Goal: Task Accomplishment & Management: Use online tool/utility

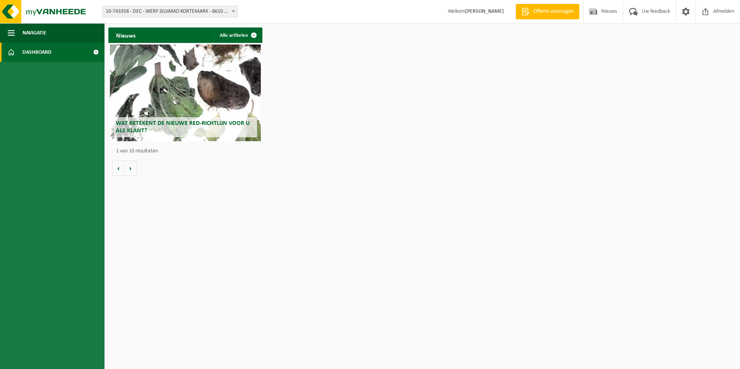
click at [188, 13] on span "10-743358 - DEC - WERF SILVAMO KORTEMARK - 8610 KORTEMARK, STAATSBAAN 67" at bounding box center [170, 11] width 135 height 11
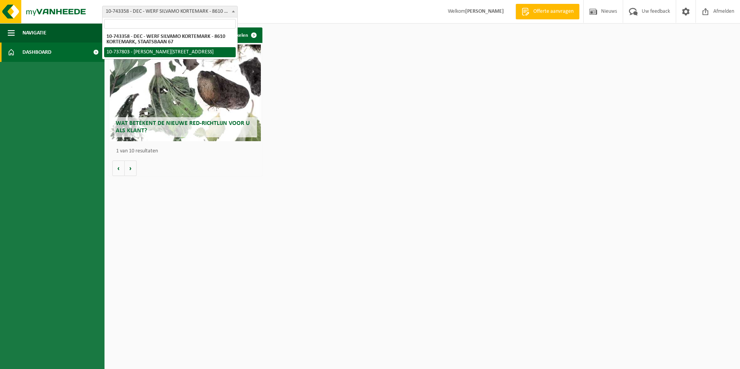
select select "26303"
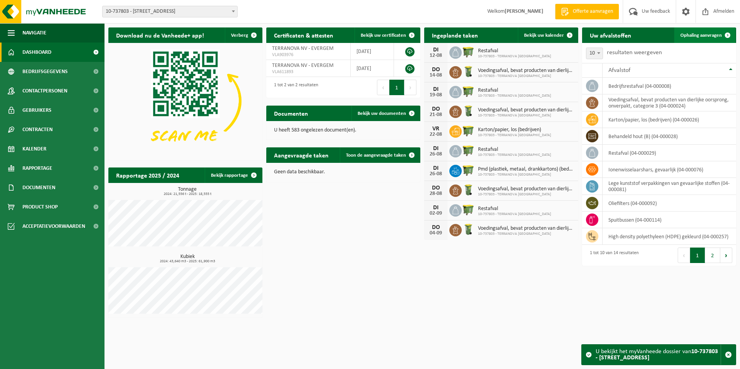
click at [707, 35] on span "Ophaling aanvragen" at bounding box center [700, 35] width 41 height 5
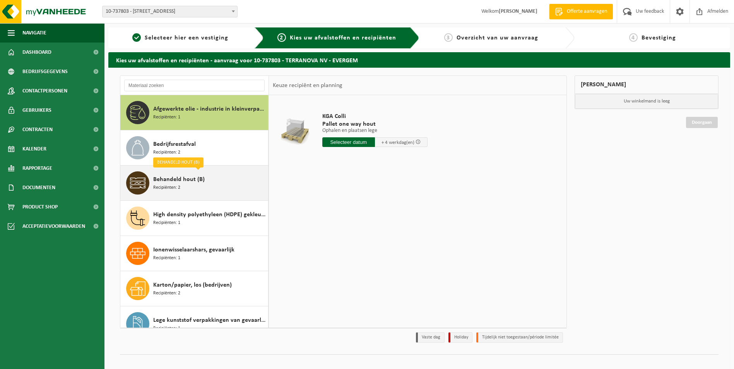
click at [188, 181] on span "Behandeld hout (B)" at bounding box center [178, 179] width 51 height 9
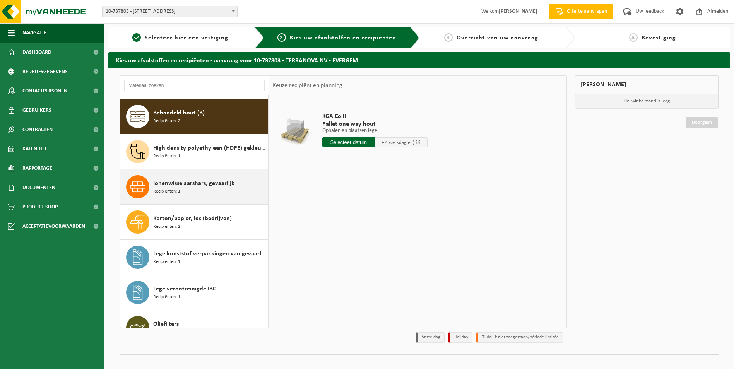
scroll to position [70, 0]
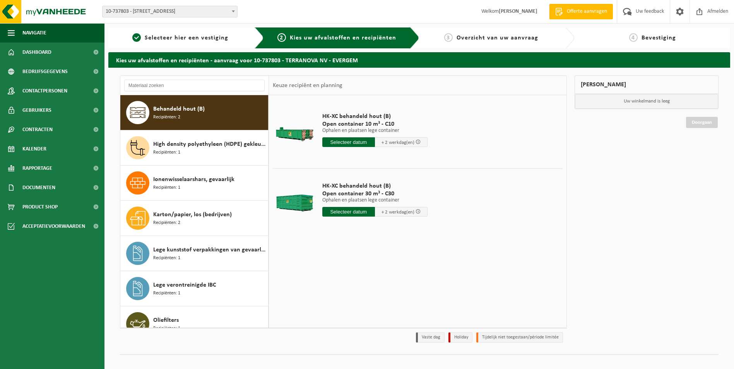
click at [356, 212] on input "text" at bounding box center [348, 212] width 53 height 10
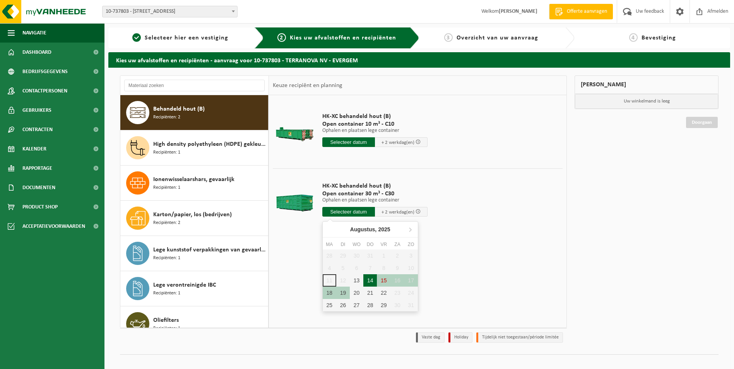
click at [367, 280] on div "14" at bounding box center [370, 280] width 14 height 12
type input "Van 2025-08-14"
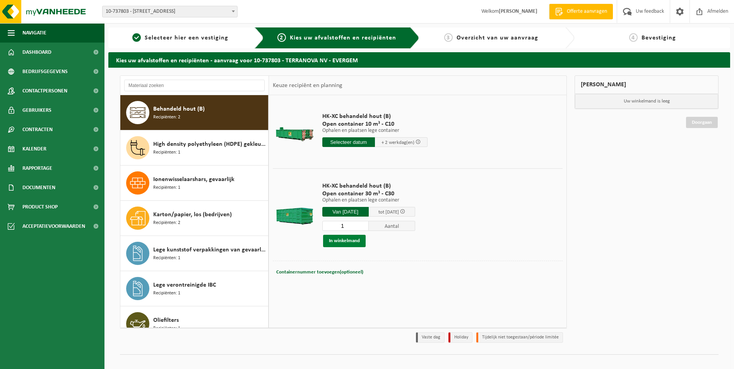
click at [347, 243] on button "In winkelmand" at bounding box center [344, 241] width 43 height 12
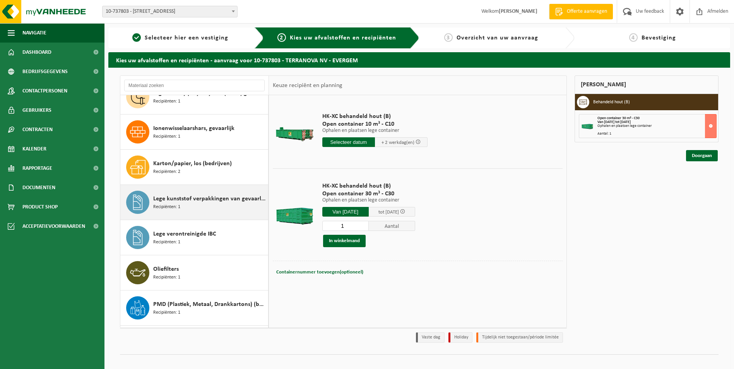
scroll to position [0, 0]
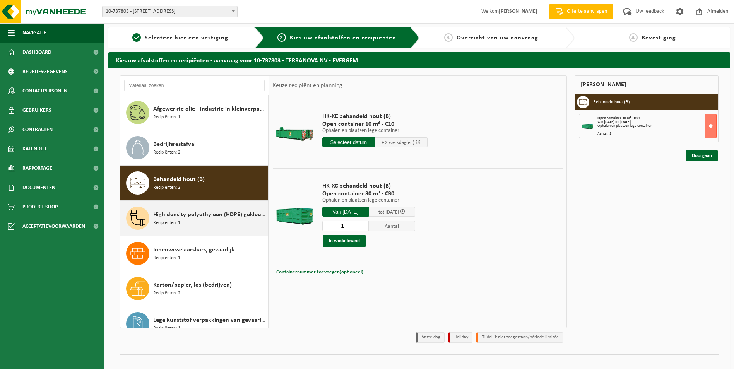
click at [186, 222] on div "High density polyethyleen (HDPE) gekleurd Recipiënten: 1" at bounding box center [209, 218] width 113 height 23
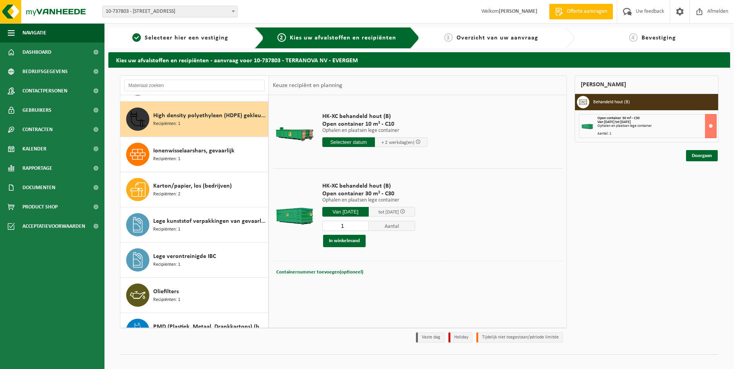
scroll to position [106, 0]
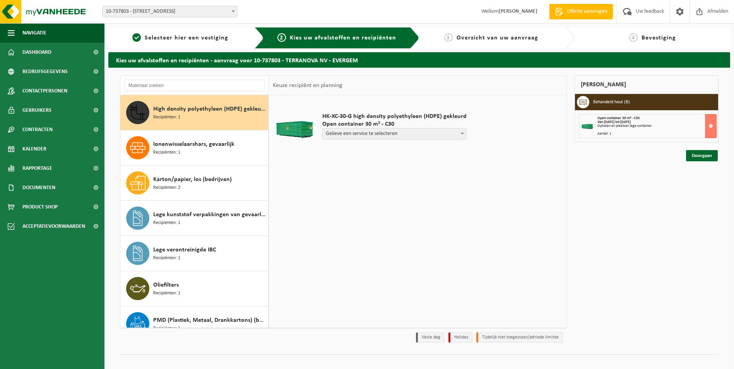
click at [448, 134] on span "Gelieve een service te selecteren" at bounding box center [395, 133] width 144 height 11
select select "P2PL-VEL-095750_HK-XC-30-GN-00_04-000257_46"
click at [461, 133] on b at bounding box center [462, 134] width 3 height 2
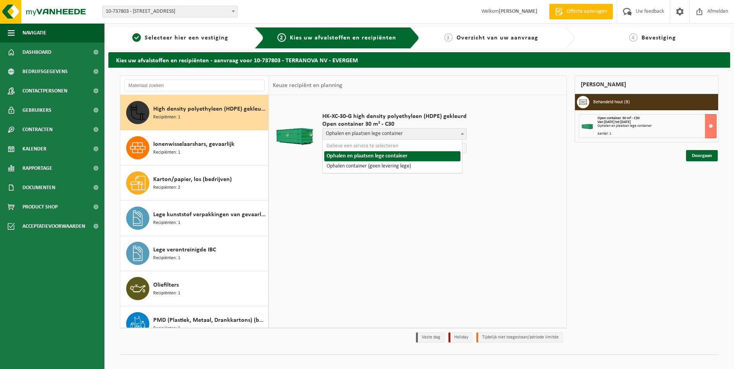
click at [626, 123] on strong "Van [DATE] tot [DATE]" at bounding box center [613, 122] width 33 height 4
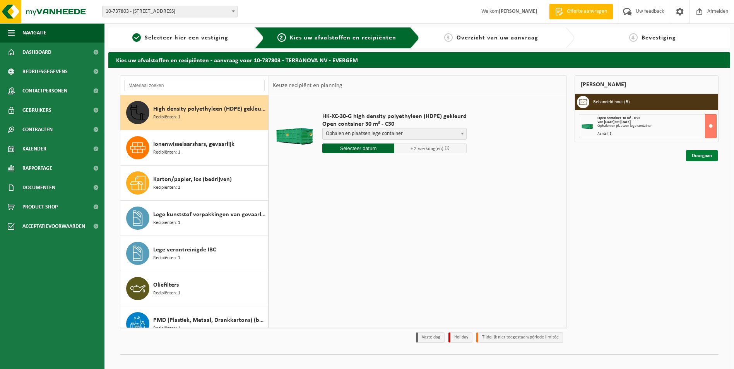
click at [701, 157] on link "Doorgaan" at bounding box center [702, 155] width 32 height 11
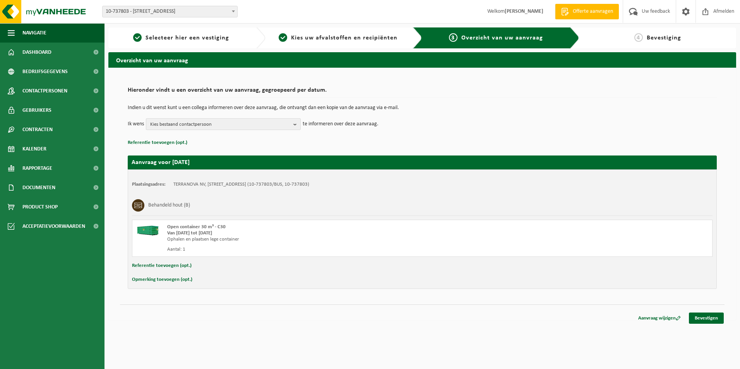
click at [251, 126] on span "Kies bestaand contactpersoon" at bounding box center [220, 125] width 140 height 12
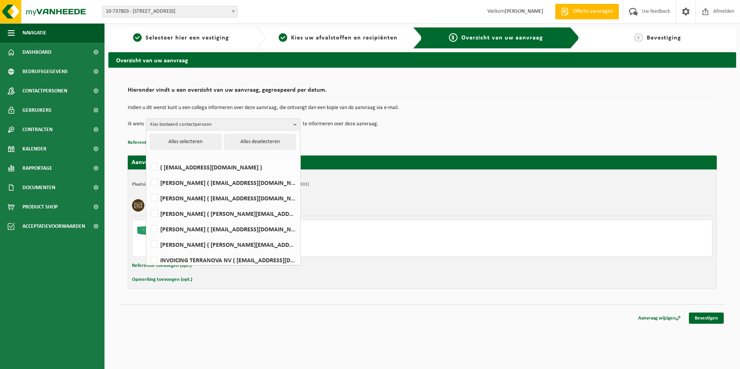
click at [444, 124] on td "Ik wens Kies bestaand contactpersoon Alles selecteren Alles deselecteren ( be08…" at bounding box center [422, 124] width 589 height 12
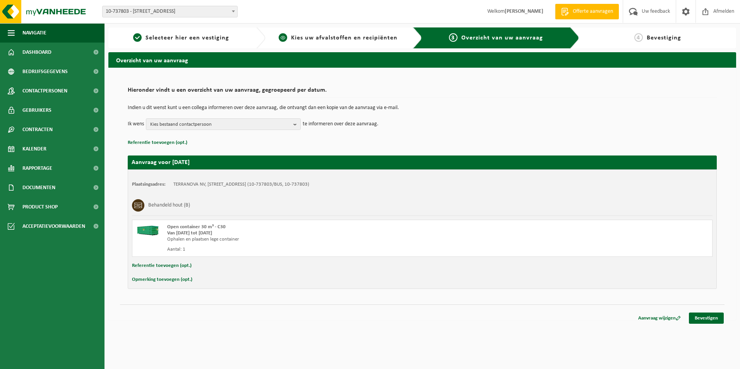
click at [336, 43] on div "2 Kies uw afvalstoffen en recipiënten" at bounding box center [343, 37] width 157 height 21
click at [308, 38] on span "Kies uw afvalstoffen en recipiënten" at bounding box center [344, 38] width 106 height 6
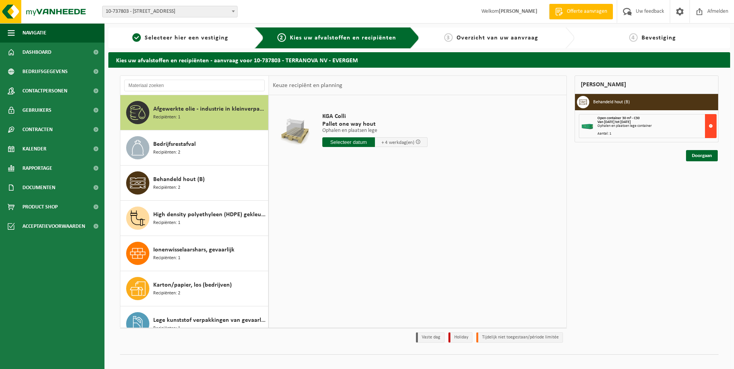
click at [711, 125] on button at bounding box center [711, 126] width 12 height 24
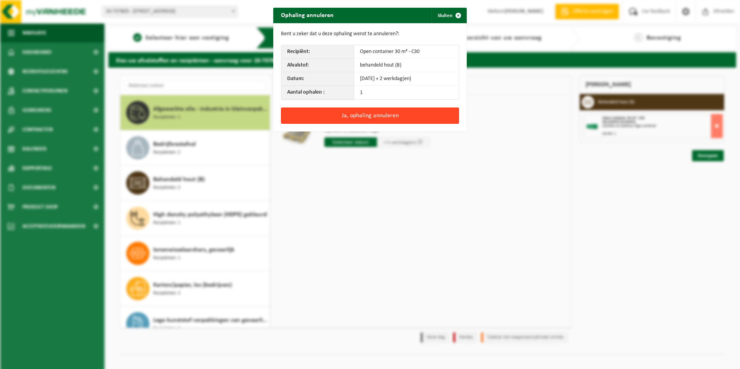
click at [345, 118] on button "Ja, ophaling annuleren" at bounding box center [370, 116] width 178 height 16
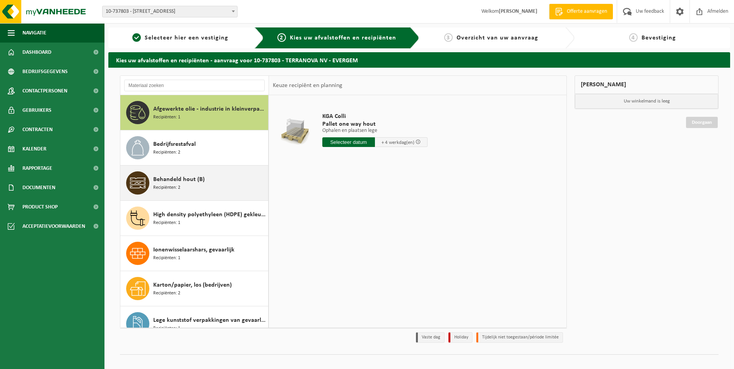
click at [171, 183] on span "Behandeld hout (B)" at bounding box center [178, 179] width 51 height 9
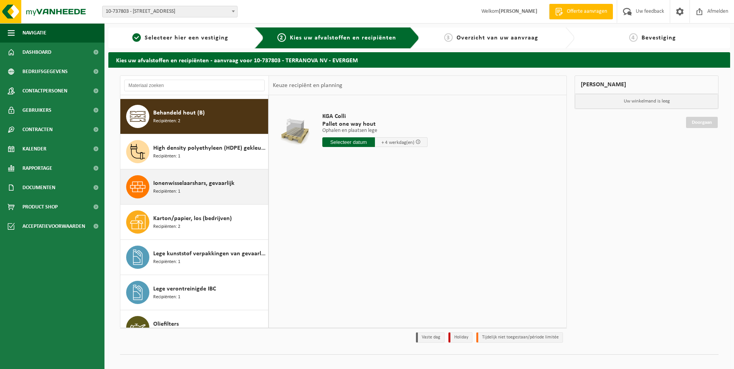
scroll to position [70, 0]
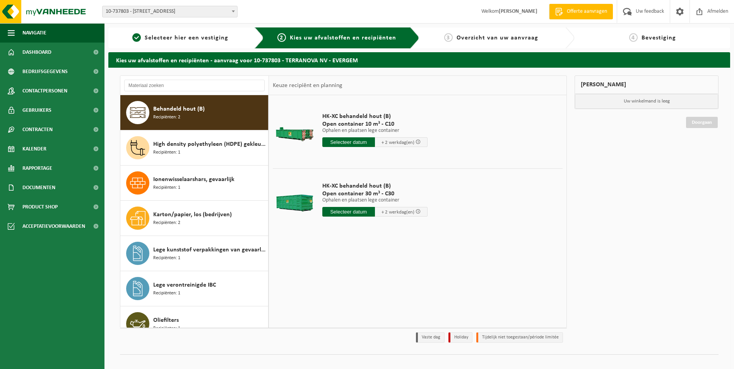
click at [342, 196] on span "Open container 30 m³ - C30" at bounding box center [374, 194] width 105 height 8
click at [343, 212] on input "text" at bounding box center [348, 212] width 53 height 10
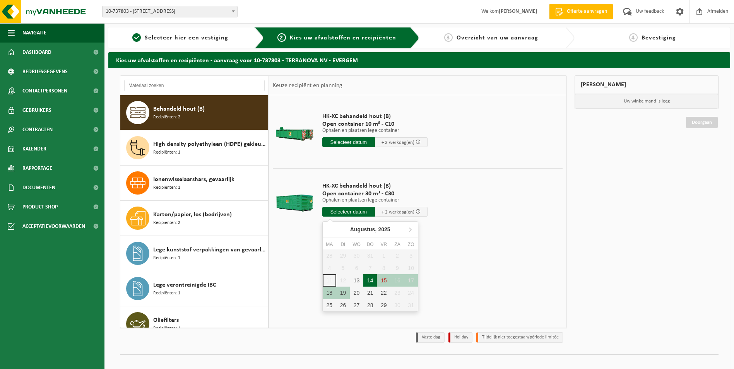
click at [371, 279] on div "14" at bounding box center [370, 280] width 14 height 12
type input "Van 2025-08-14"
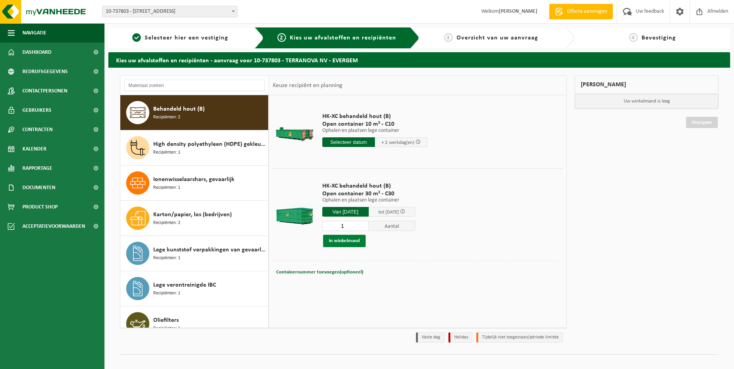
click at [346, 243] on button "In winkelmand" at bounding box center [344, 241] width 43 height 12
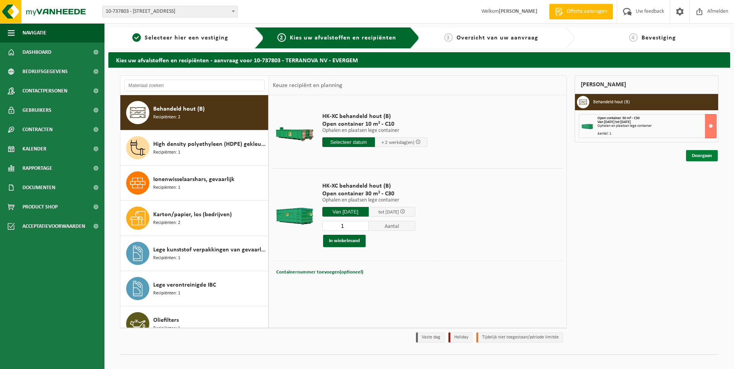
click at [698, 154] on link "Doorgaan" at bounding box center [702, 155] width 32 height 11
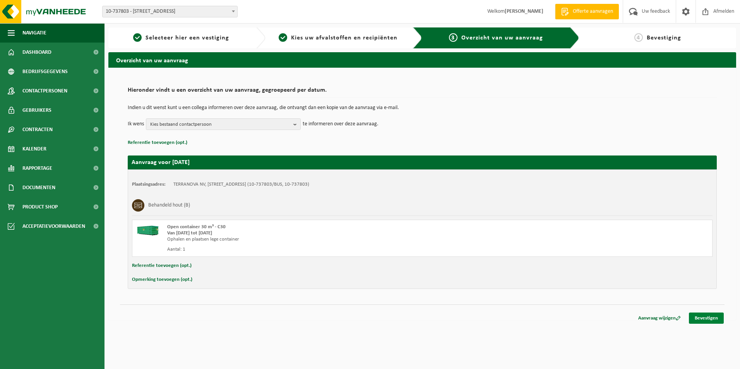
click at [710, 319] on link "Bevestigen" at bounding box center [706, 318] width 35 height 11
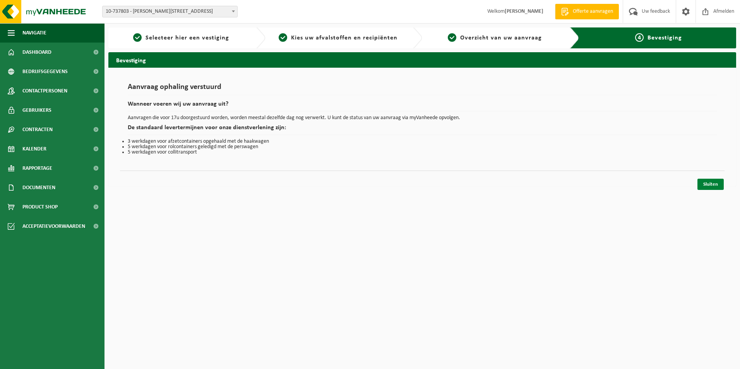
click at [714, 181] on link "Sluiten" at bounding box center [710, 184] width 26 height 11
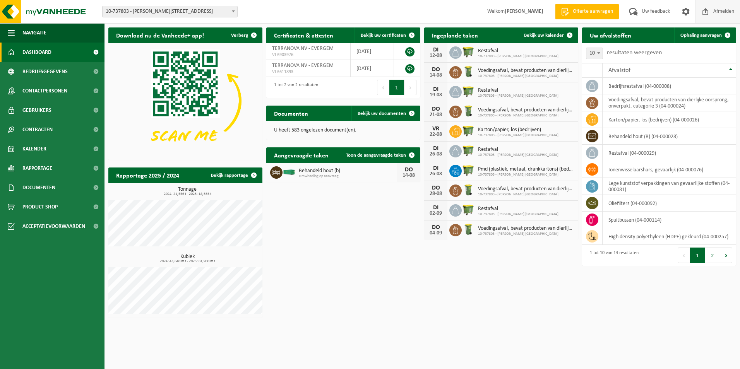
click at [720, 9] on span "Afmelden" at bounding box center [723, 11] width 25 height 23
